Goal: Task Accomplishment & Management: Manage account settings

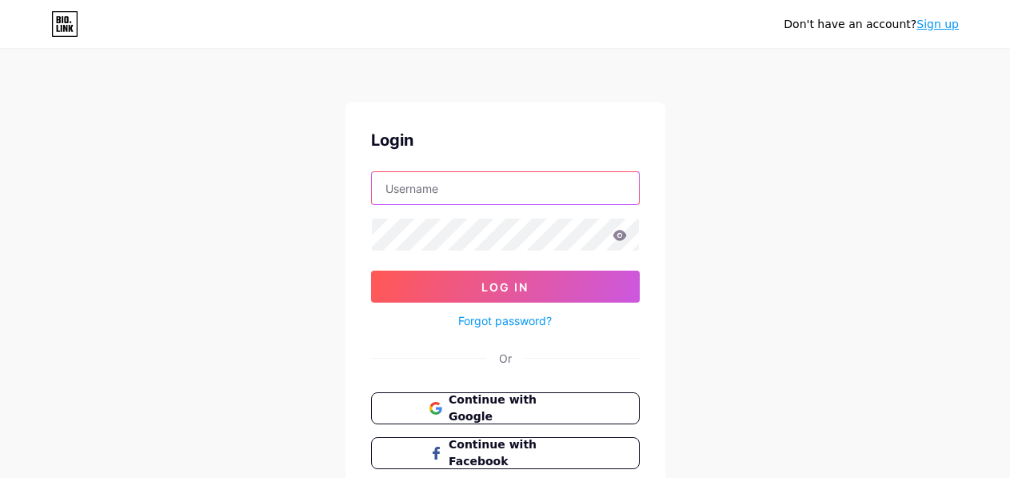
click at [440, 191] on input "text" at bounding box center [505, 188] width 267 height 32
type input "senseical"
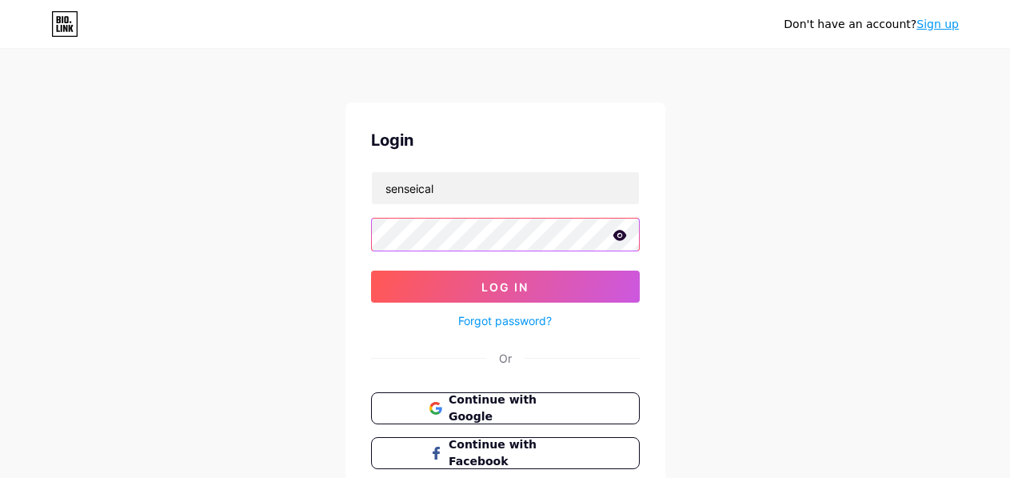
click at [371, 270] on button "Log In" at bounding box center [505, 286] width 269 height 32
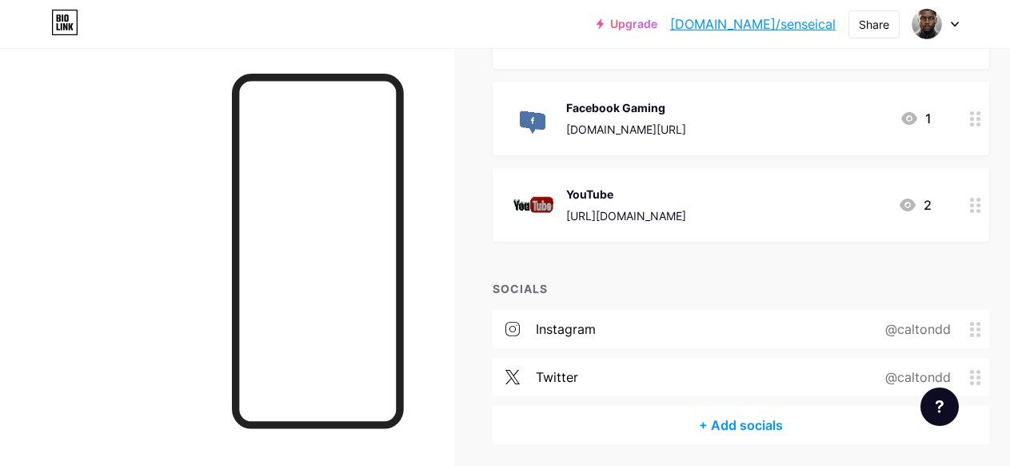
scroll to position [506, 0]
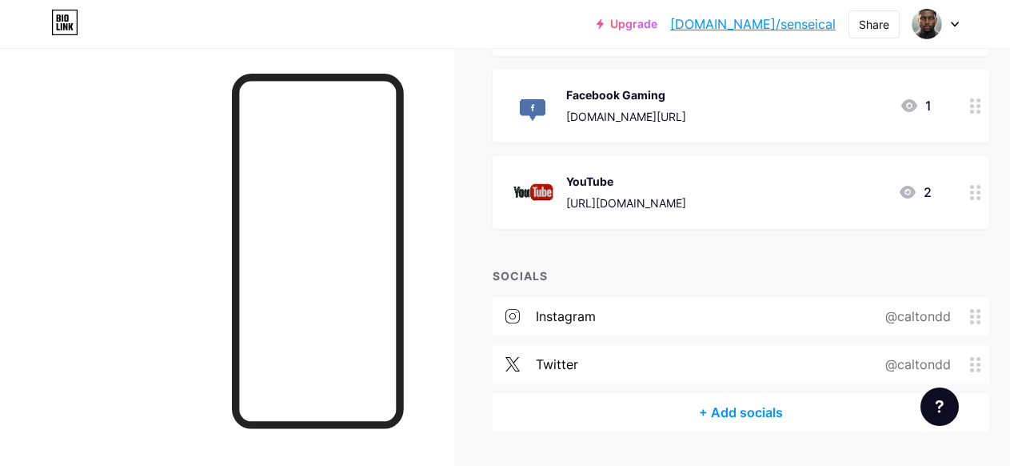
drag, startPoint x: 967, startPoint y: 322, endPoint x: 810, endPoint y: 338, distance: 158.4
click at [810, 338] on div "instagram @caltondd twitter @caltondd" at bounding box center [741, 345] width 497 height 96
click at [738, 328] on div "instagram @caltondd" at bounding box center [741, 316] width 497 height 38
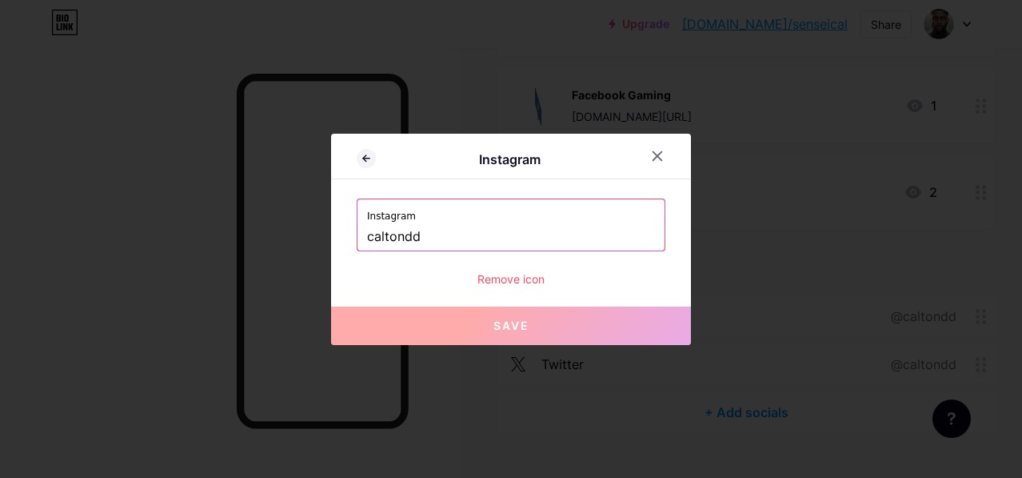
click at [511, 285] on div "Remove icon" at bounding box center [511, 278] width 309 height 17
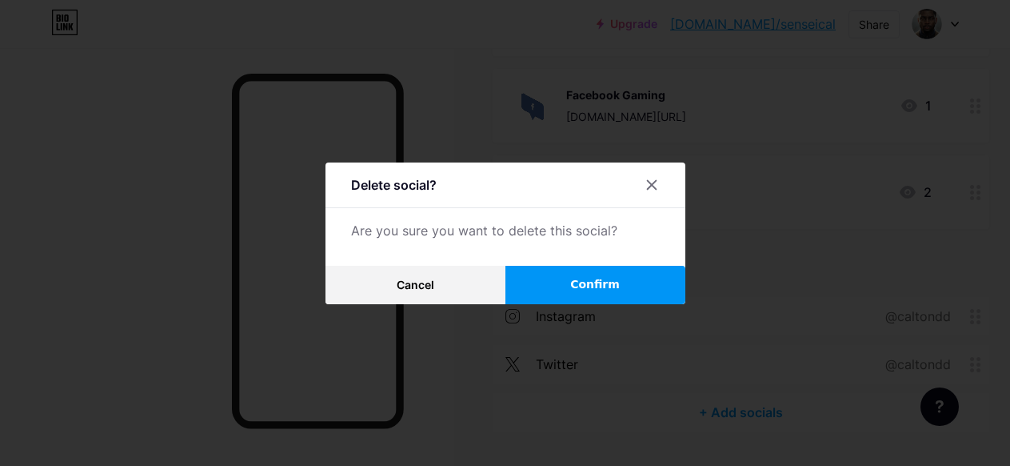
click at [549, 288] on button "Confirm" at bounding box center [596, 285] width 180 height 38
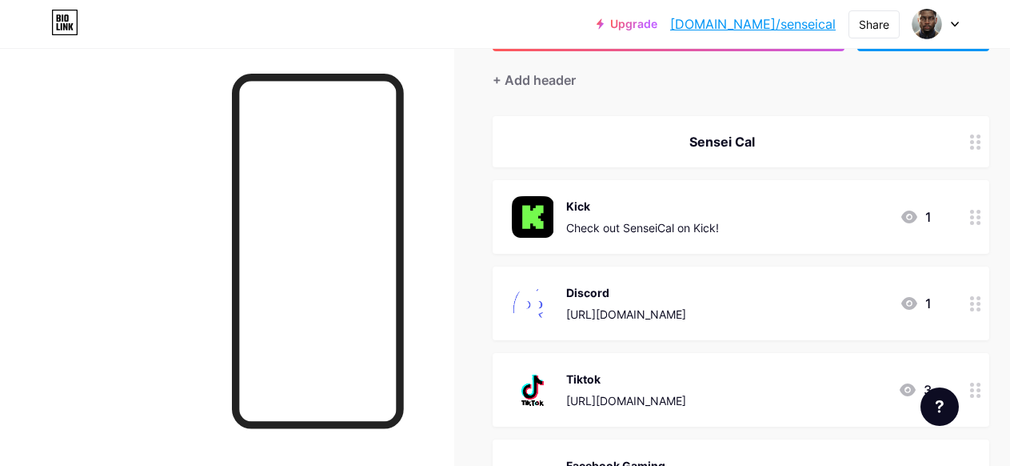
scroll to position [130, 0]
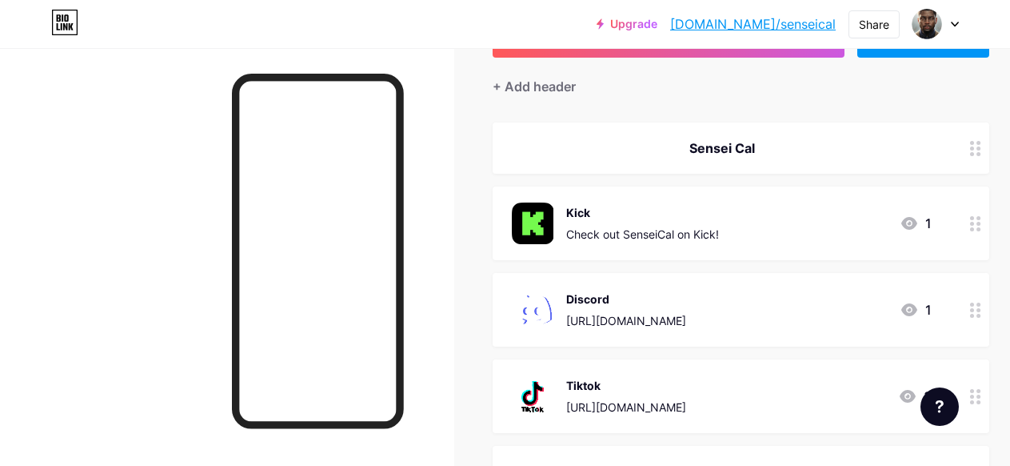
click at [916, 217] on icon at bounding box center [909, 223] width 19 height 19
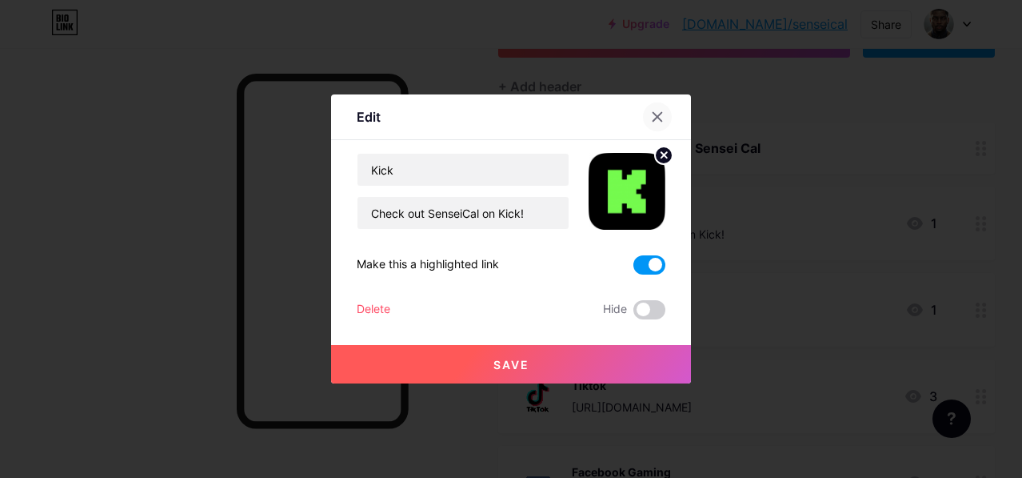
click at [651, 111] on icon at bounding box center [657, 116] width 13 height 13
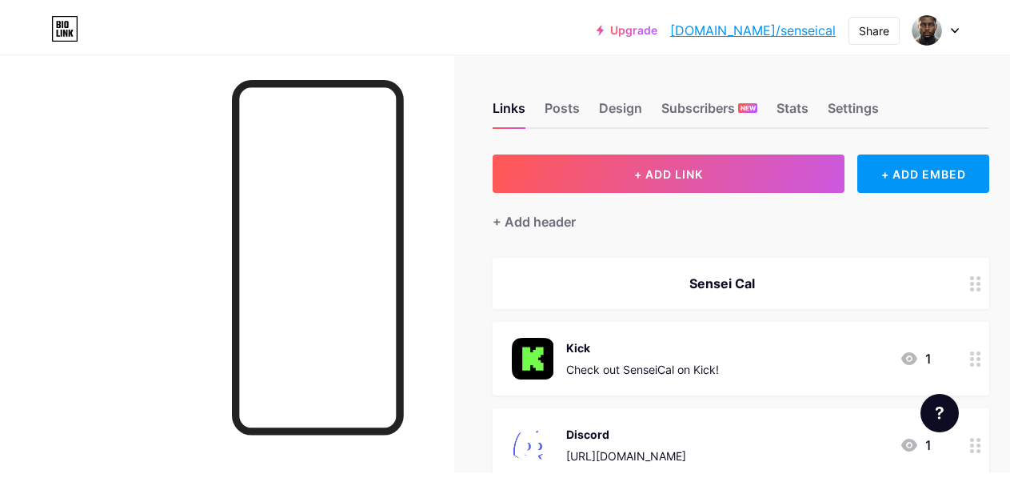
scroll to position [0, 0]
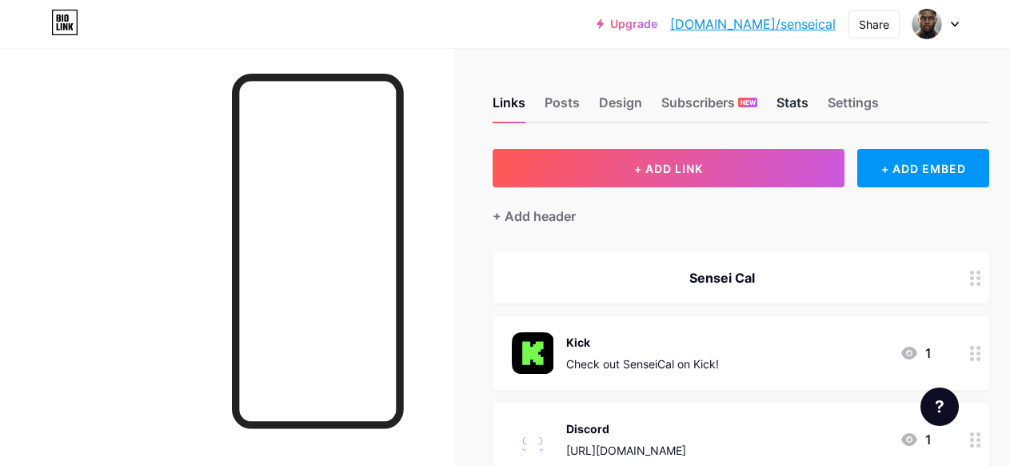
click at [802, 110] on div "Stats" at bounding box center [793, 107] width 32 height 29
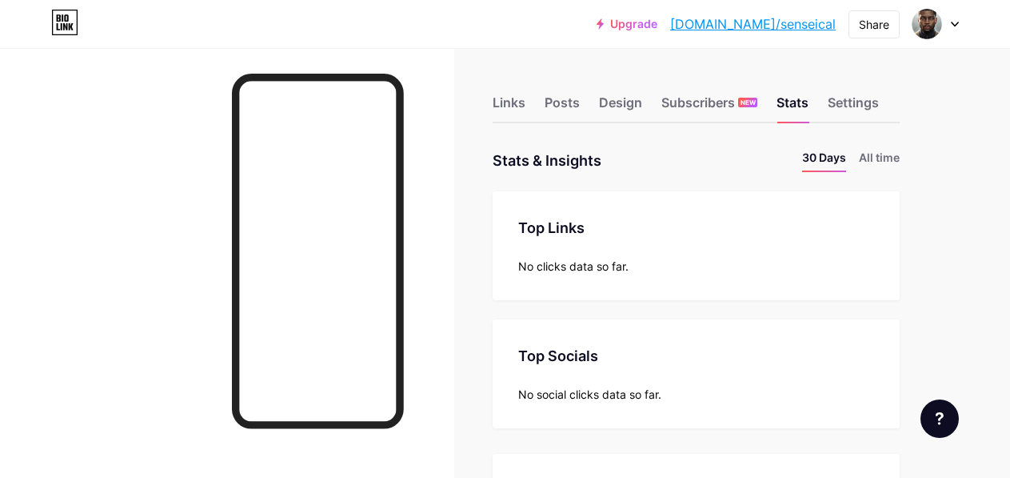
scroll to position [478, 1010]
click at [880, 155] on li "All time" at bounding box center [879, 160] width 41 height 23
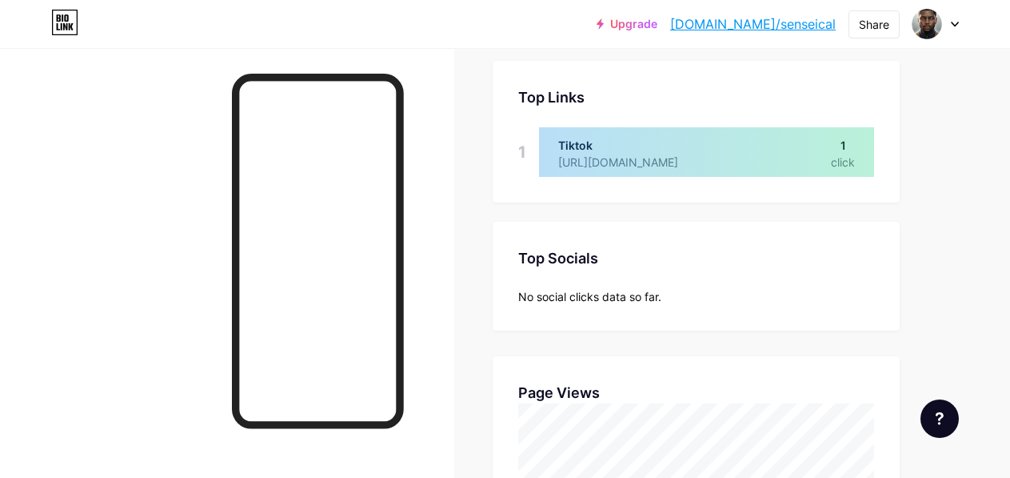
scroll to position [134, 0]
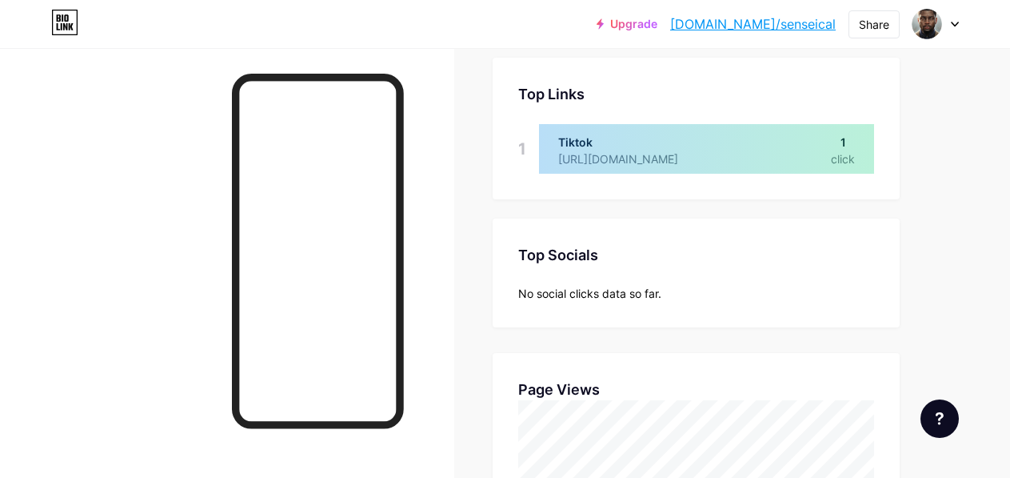
click at [849, 141] on div at bounding box center [706, 149] width 335 height 50
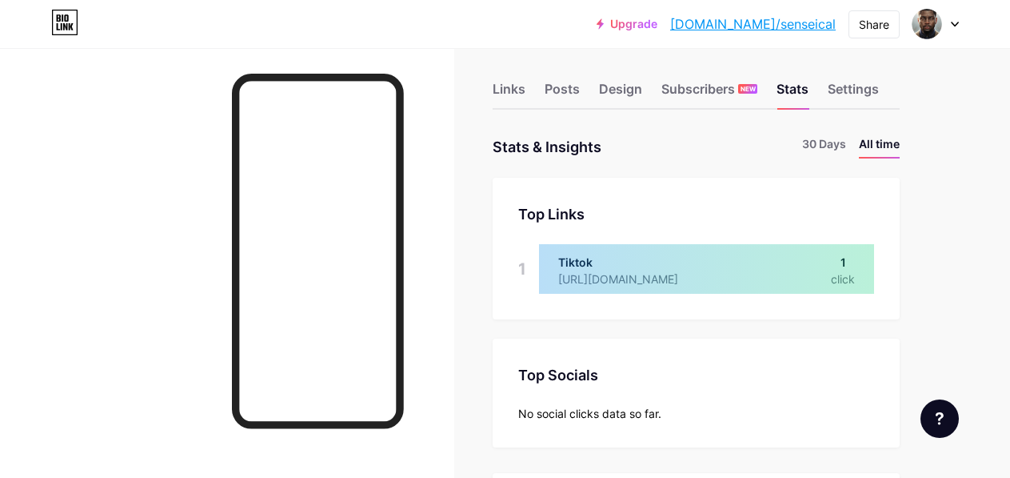
scroll to position [0, 0]
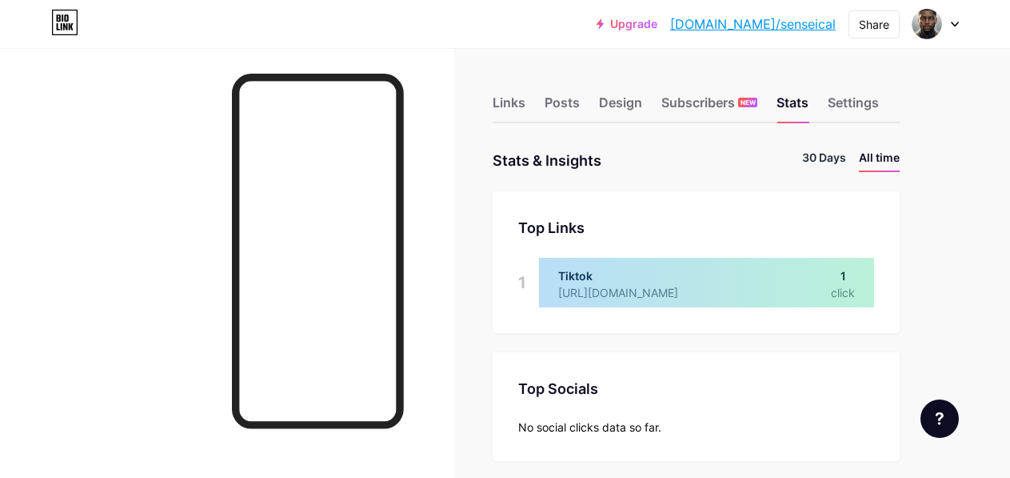
click at [836, 161] on li "30 Days" at bounding box center [824, 160] width 44 height 23
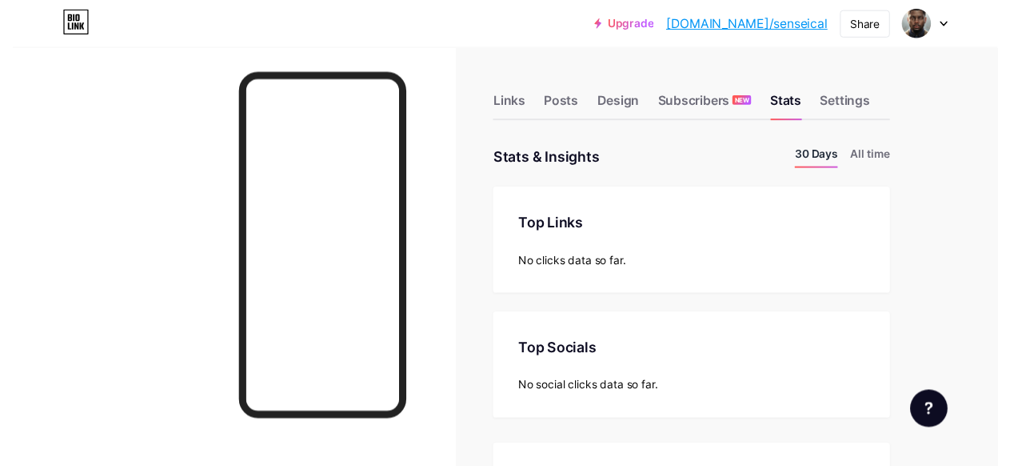
scroll to position [478, 1010]
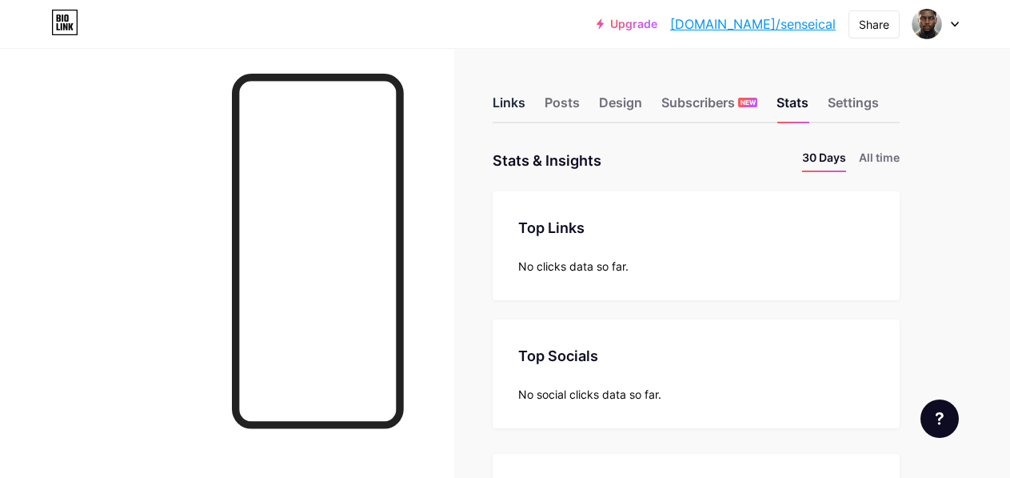
click at [512, 106] on div "Links" at bounding box center [509, 107] width 33 height 29
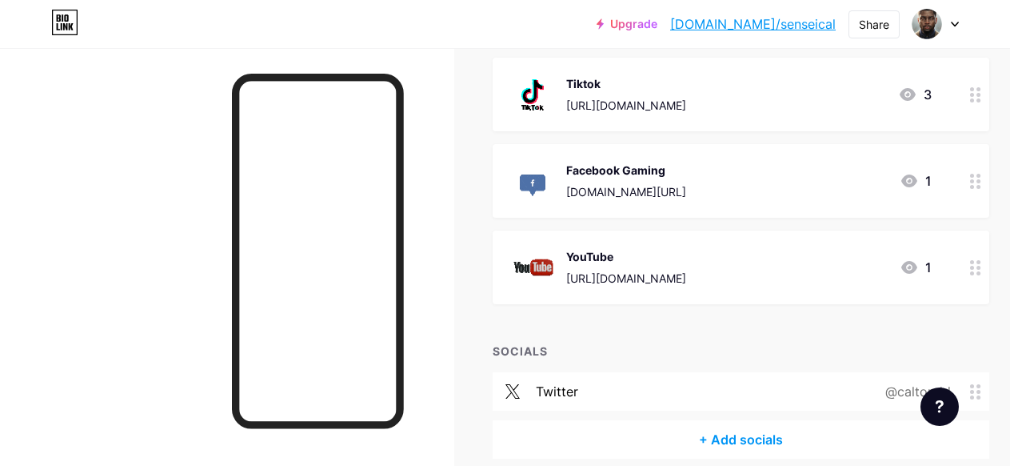
scroll to position [454, 0]
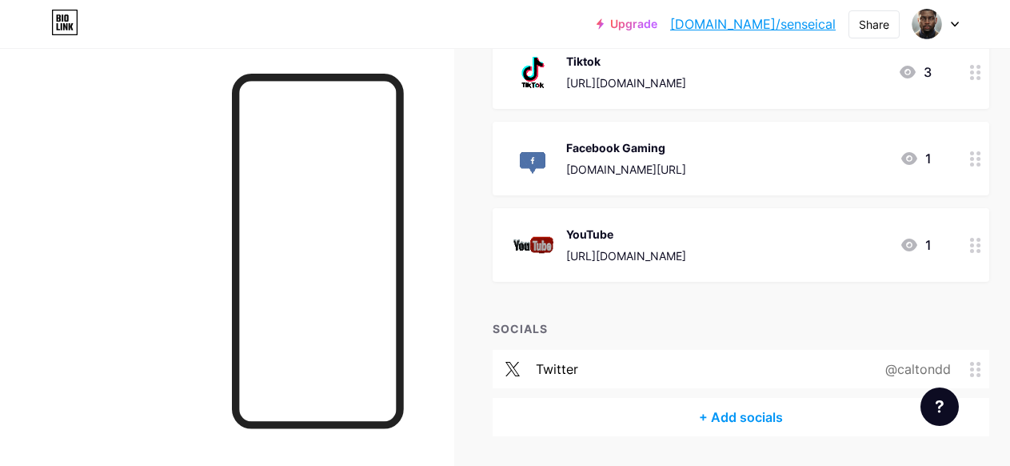
click at [686, 259] on div "https://youtube.com/channel/UCHvB88gjNenxvx-JalFudiA" at bounding box center [626, 255] width 120 height 17
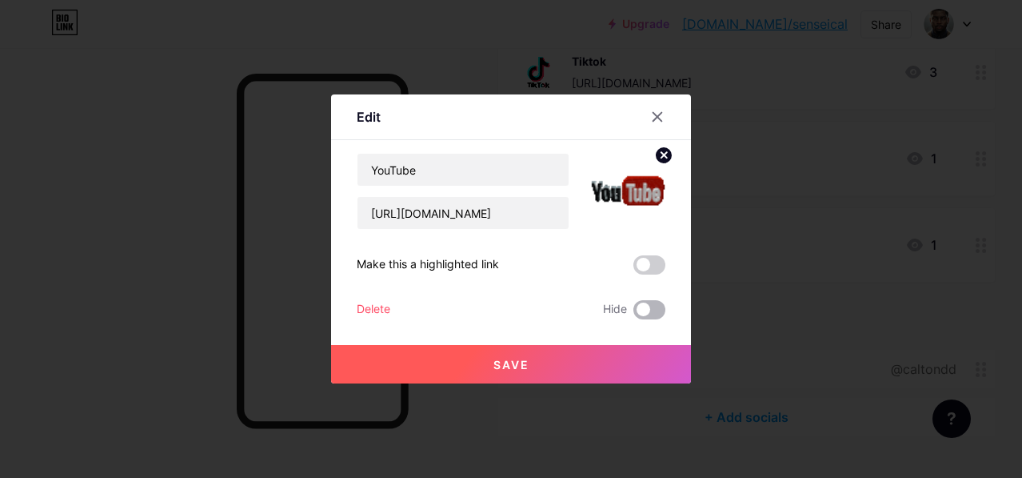
click at [645, 310] on span at bounding box center [650, 309] width 32 height 19
click at [634, 314] on input "checkbox" at bounding box center [634, 314] width 0 height 0
click at [535, 362] on button "Save" at bounding box center [511, 364] width 360 height 38
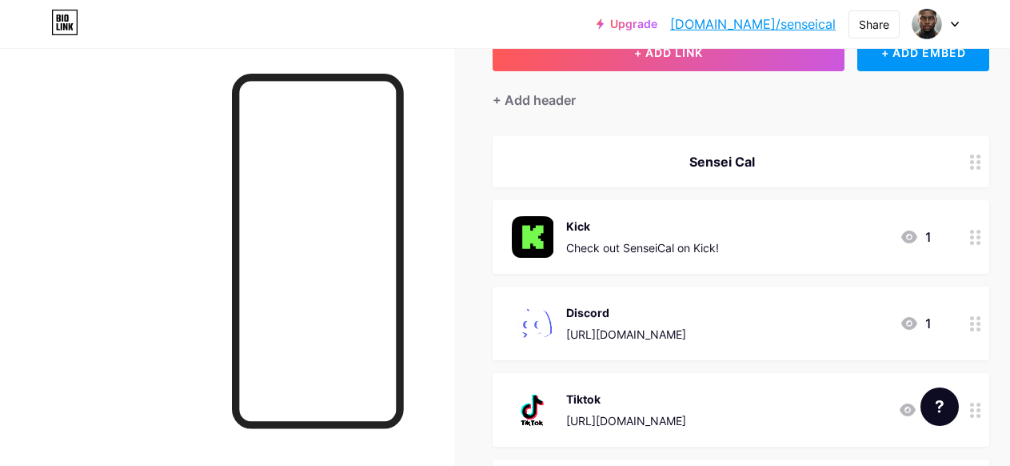
scroll to position [80, 0]
